Goal: Task Accomplishment & Management: Manage account settings

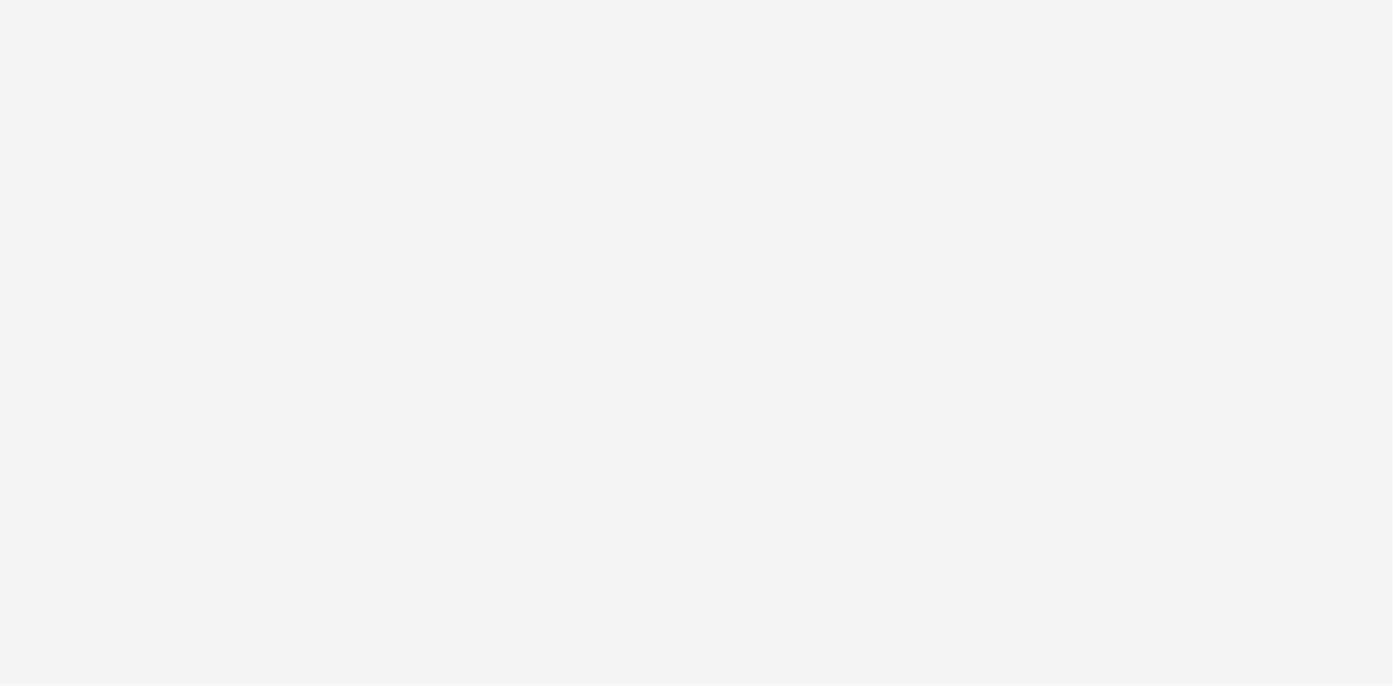
select select "08a58170-7f08-4922-abc8-b2d1eb407230"
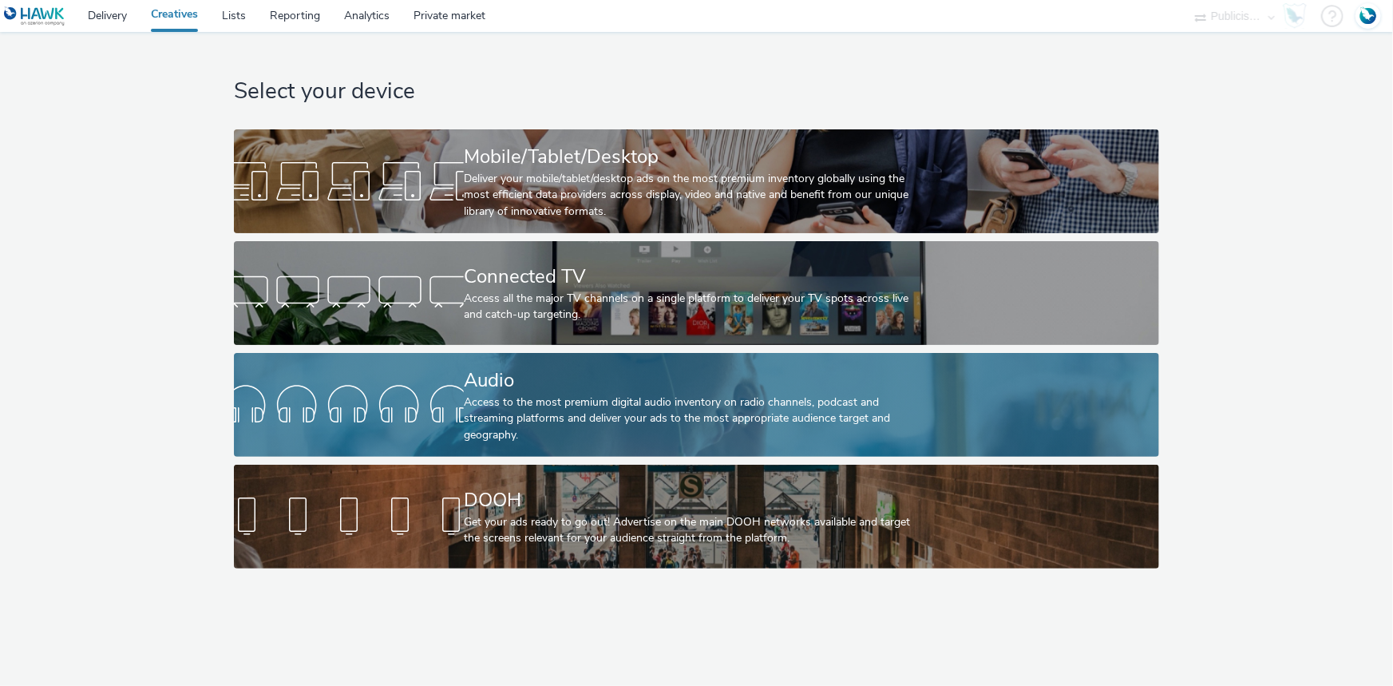
click at [544, 380] on div "Audio" at bounding box center [693, 380] width 459 height 28
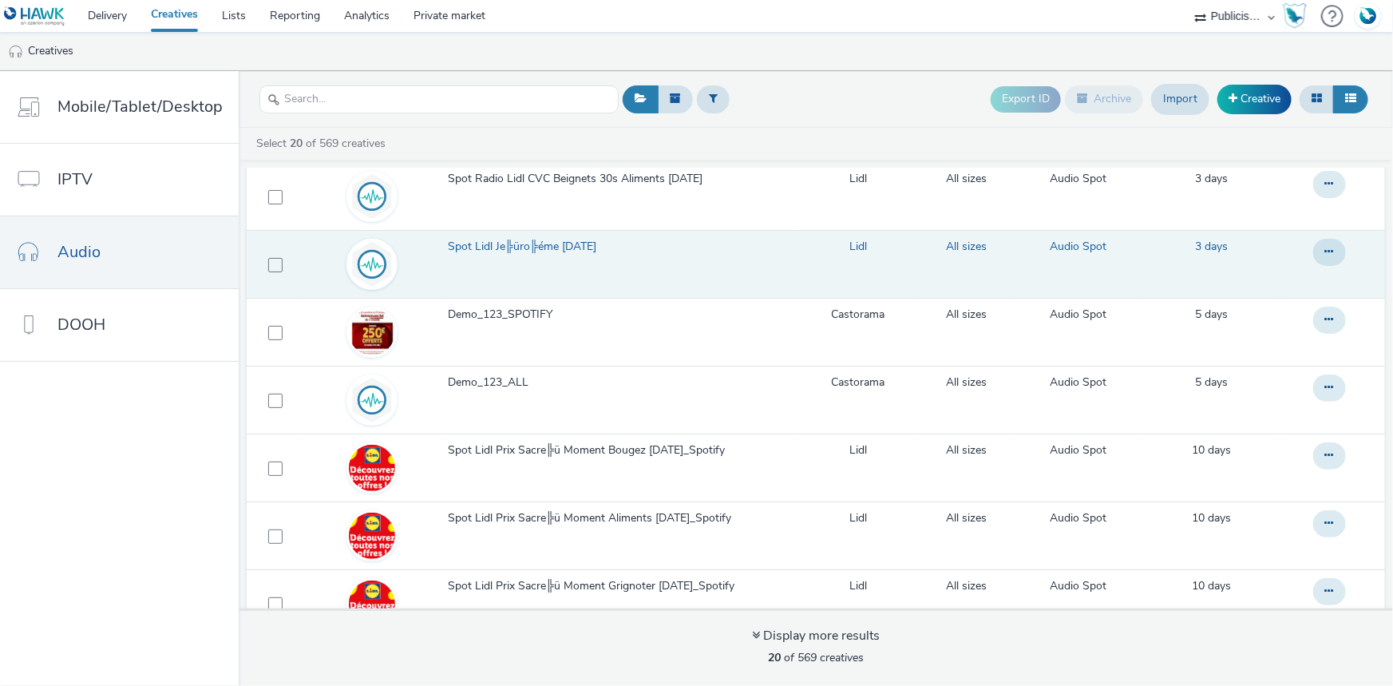
scroll to position [726, 0]
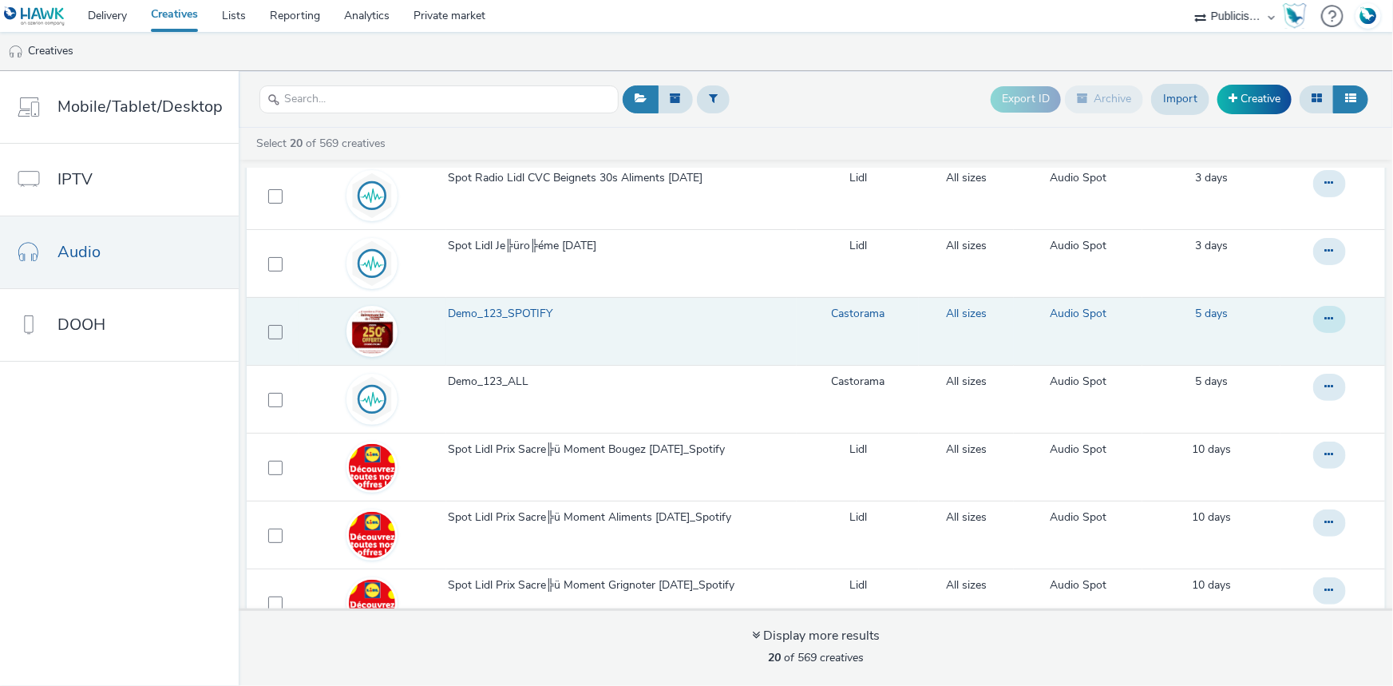
click at [1325, 319] on icon at bounding box center [1329, 318] width 9 height 11
click at [1244, 448] on link "Archive" at bounding box center [1286, 447] width 120 height 32
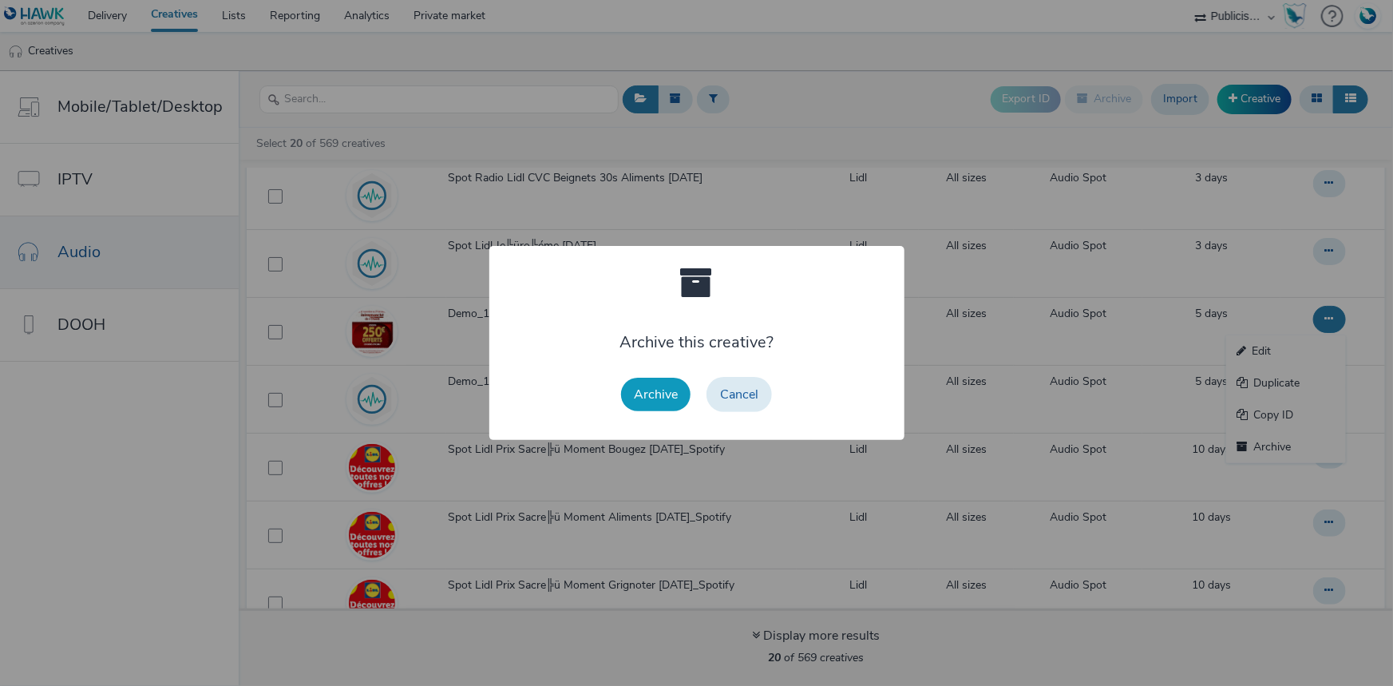
drag, startPoint x: 736, startPoint y: 389, endPoint x: 671, endPoint y: 390, distance: 64.7
click at [675, 390] on div "Archive Cancel" at bounding box center [696, 394] width 167 height 51
click at [671, 390] on button "Archive" at bounding box center [655, 395] width 69 height 34
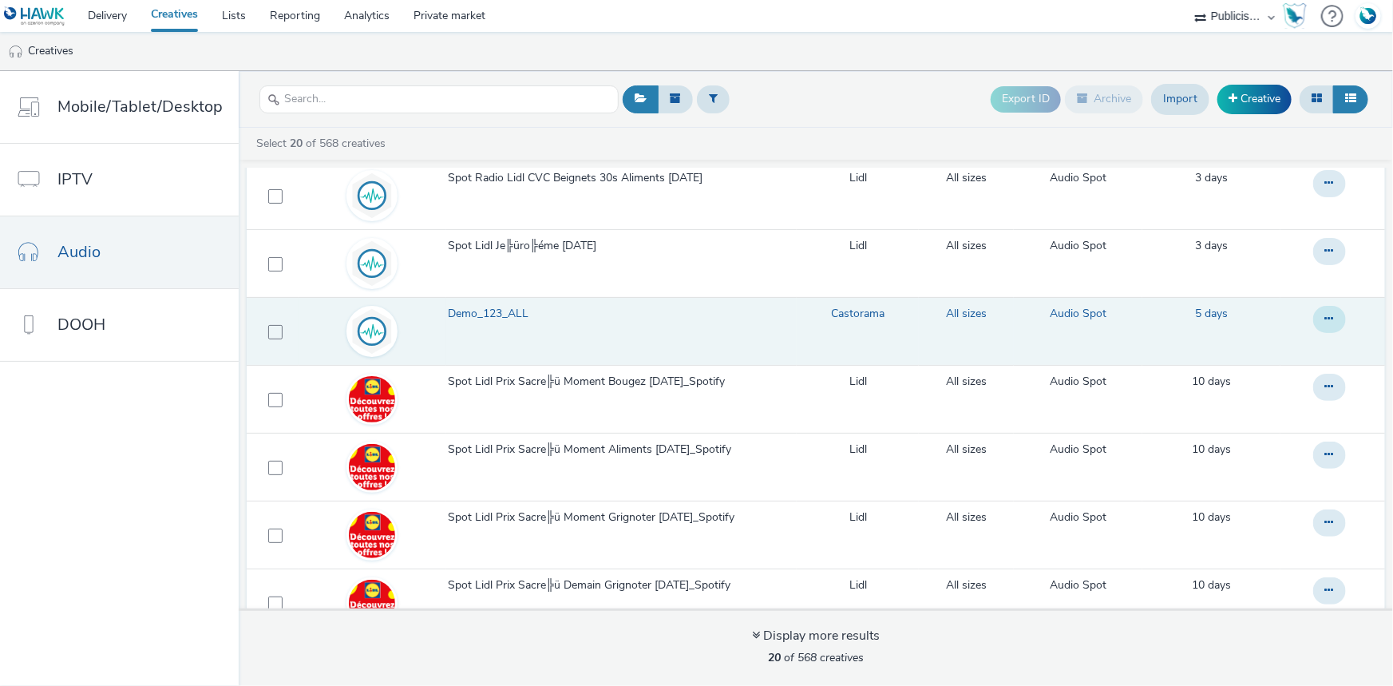
click at [1316, 316] on button at bounding box center [1329, 319] width 33 height 27
click at [1236, 443] on link "Archive" at bounding box center [1286, 447] width 120 height 32
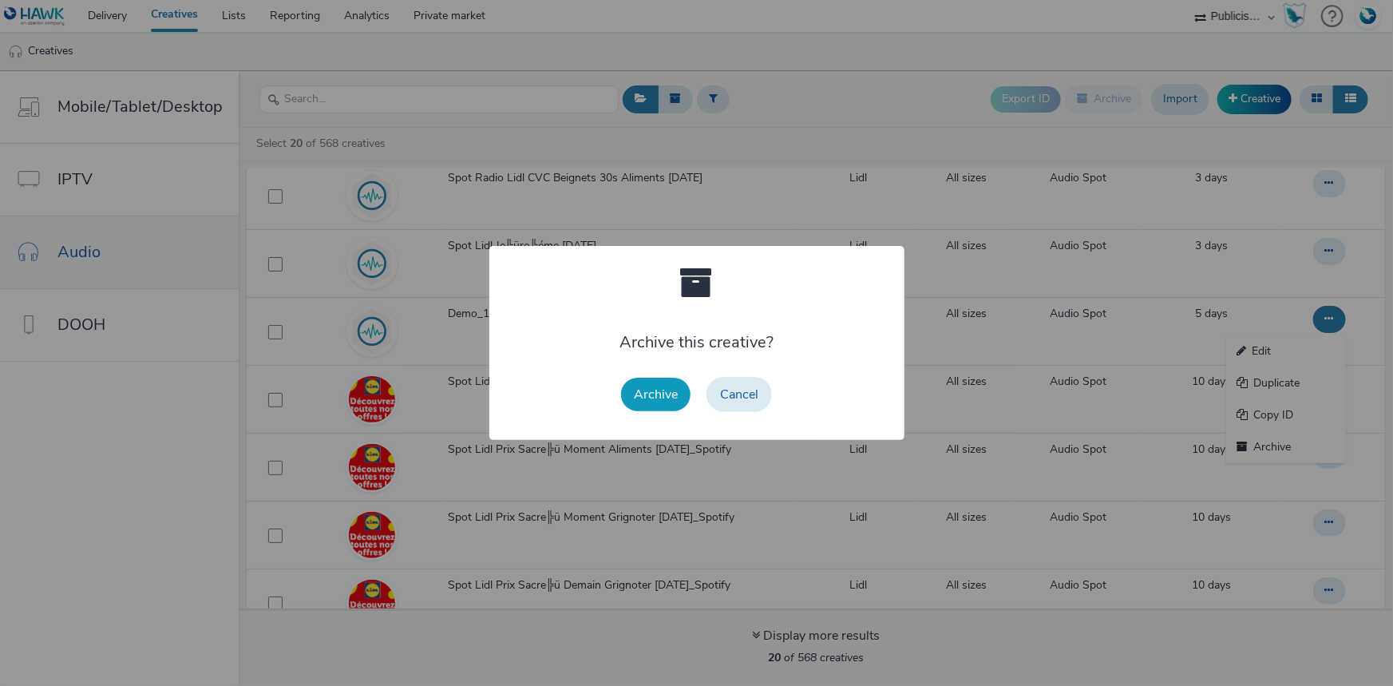
click at [679, 398] on button "Archive" at bounding box center [655, 395] width 69 height 34
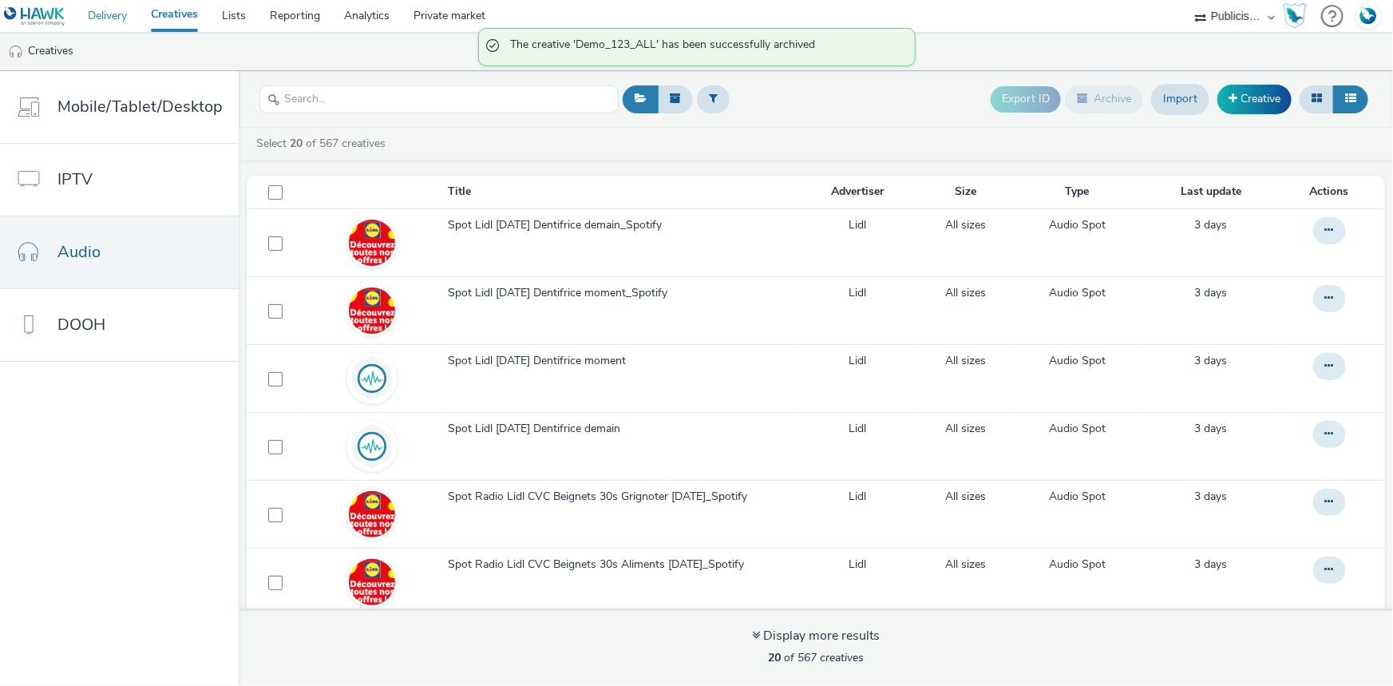
click at [102, 14] on link "Delivery" at bounding box center [107, 16] width 63 height 32
